Goal: Task Accomplishment & Management: Complete application form

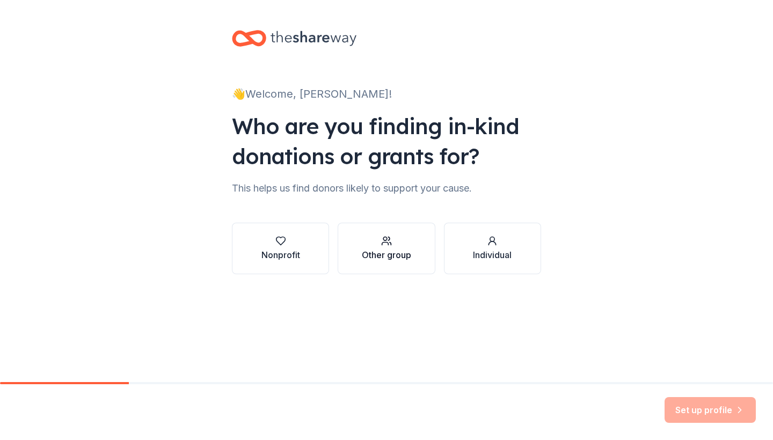
click at [398, 250] on div "Other group" at bounding box center [386, 254] width 49 height 13
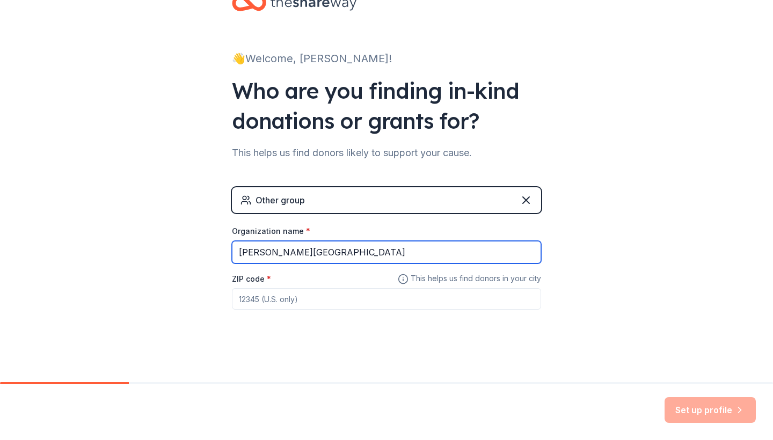
type input "[PERSON_NAME][GEOGRAPHIC_DATA]"
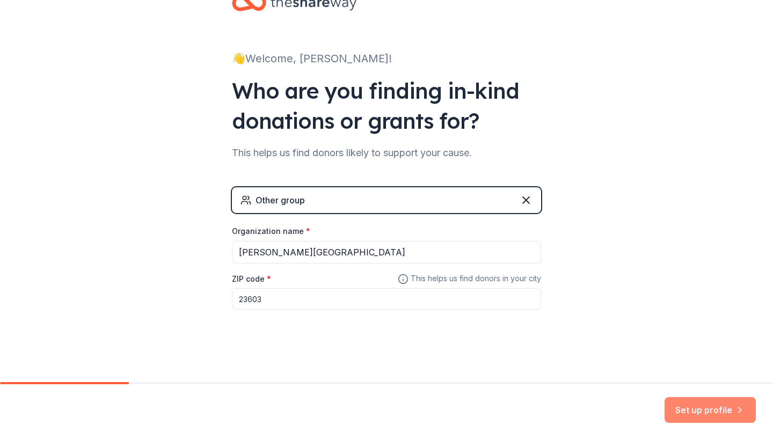
type input "23603"
click at [713, 415] on button "Set up profile" at bounding box center [709, 410] width 91 height 26
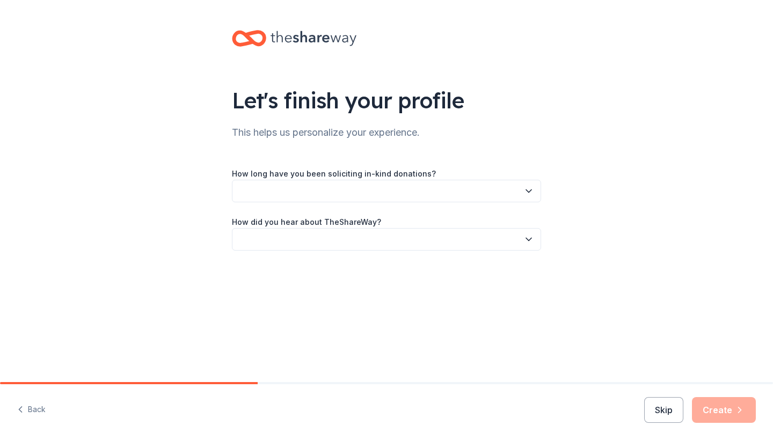
click at [424, 185] on button "button" at bounding box center [386, 191] width 309 height 23
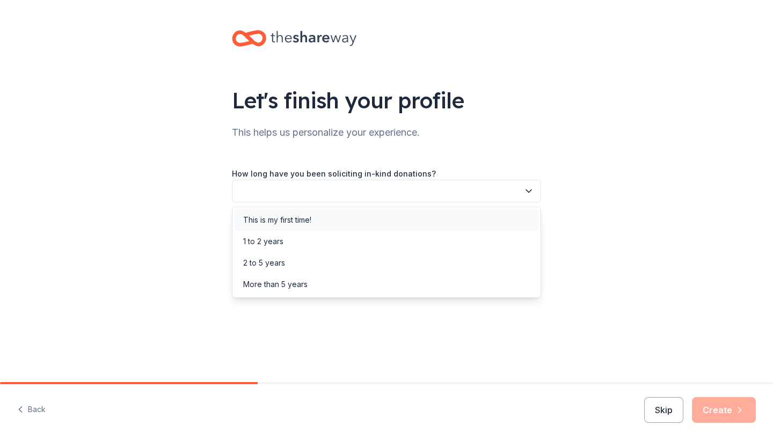
click at [354, 219] on div "This is my first time!" at bounding box center [386, 219] width 304 height 21
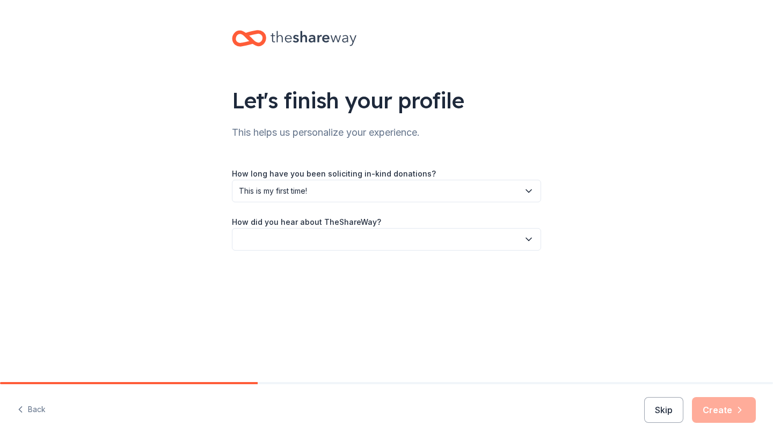
click at [379, 241] on button "button" at bounding box center [386, 239] width 309 height 23
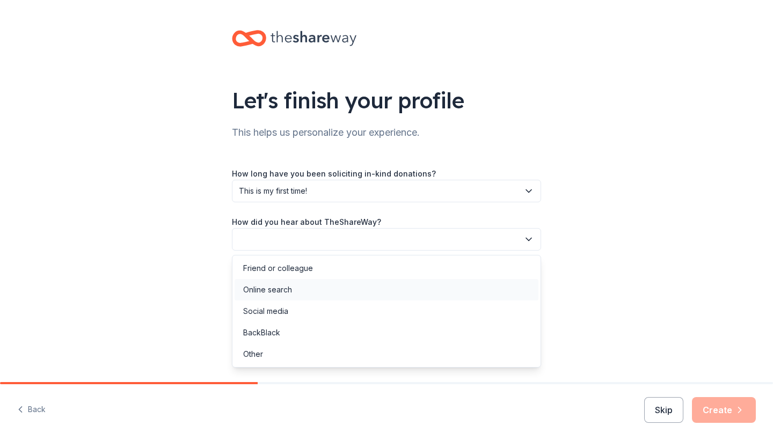
click at [349, 294] on div "Online search" at bounding box center [386, 289] width 304 height 21
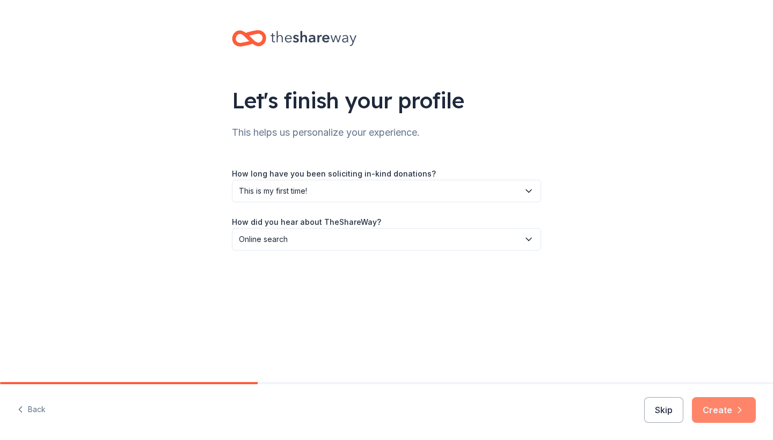
click at [729, 410] on button "Create" at bounding box center [724, 410] width 64 height 26
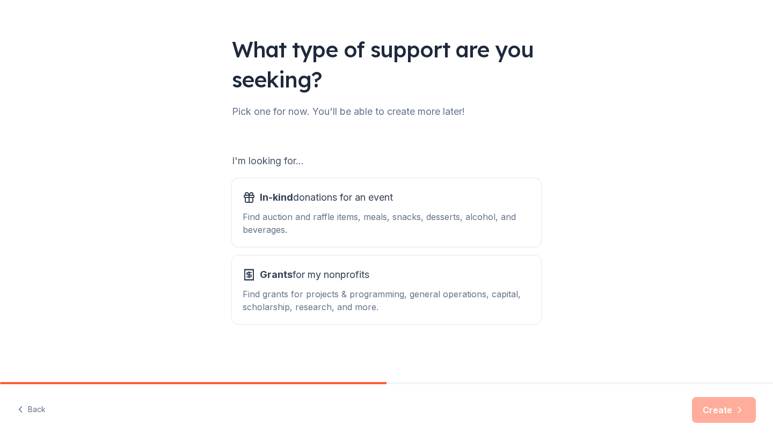
scroll to position [51, 0]
click at [391, 209] on div "In-kind donations for an event Find auction and raffle items, meals, snacks, de…" at bounding box center [387, 212] width 288 height 47
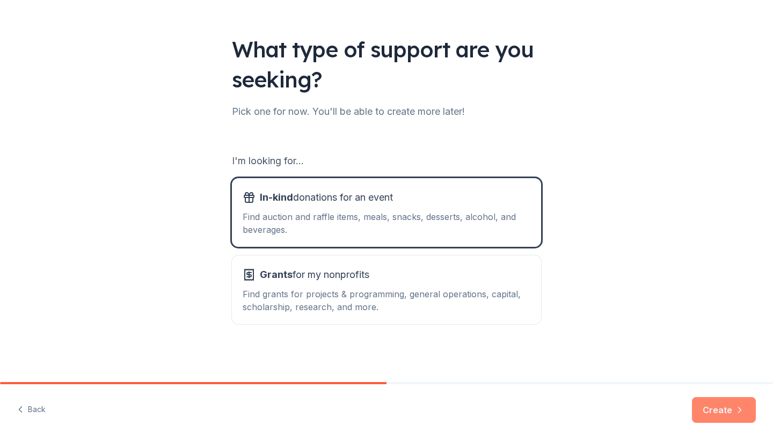
click at [725, 412] on button "Create" at bounding box center [724, 410] width 64 height 26
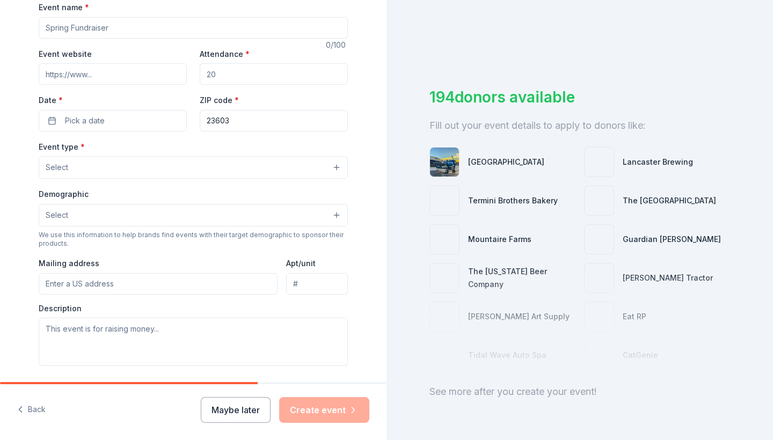
scroll to position [214, 0]
